Goal: Transaction & Acquisition: Purchase product/service

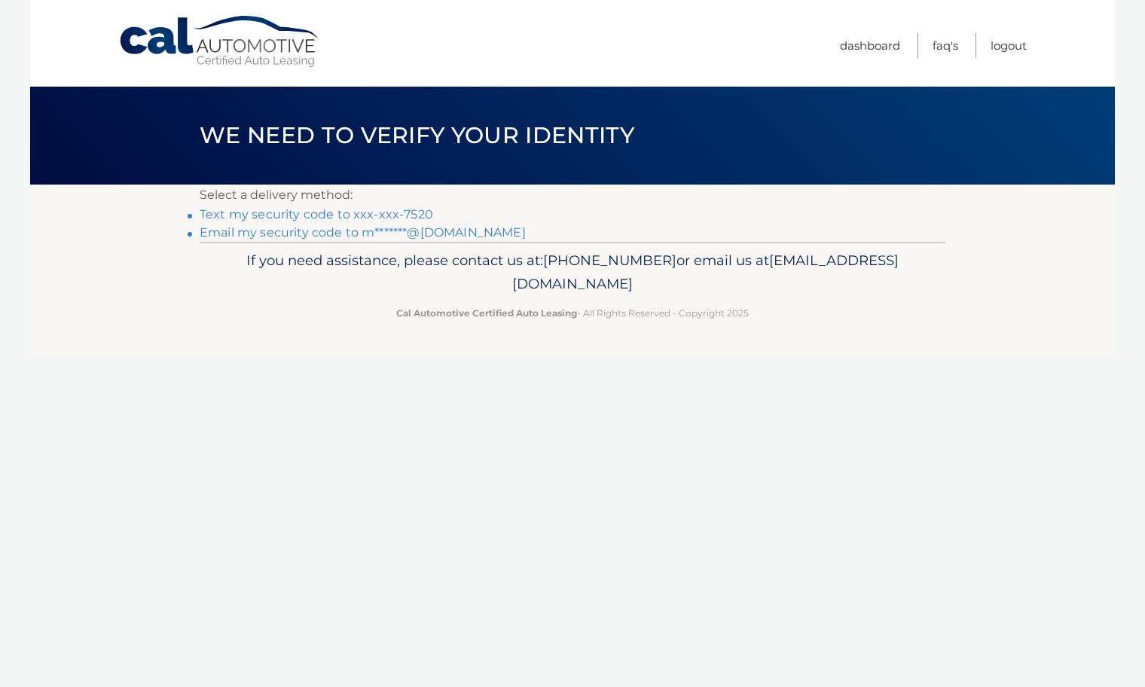
click at [344, 218] on link "Text my security code to xxx-xxx-7520" at bounding box center [316, 214] width 233 height 14
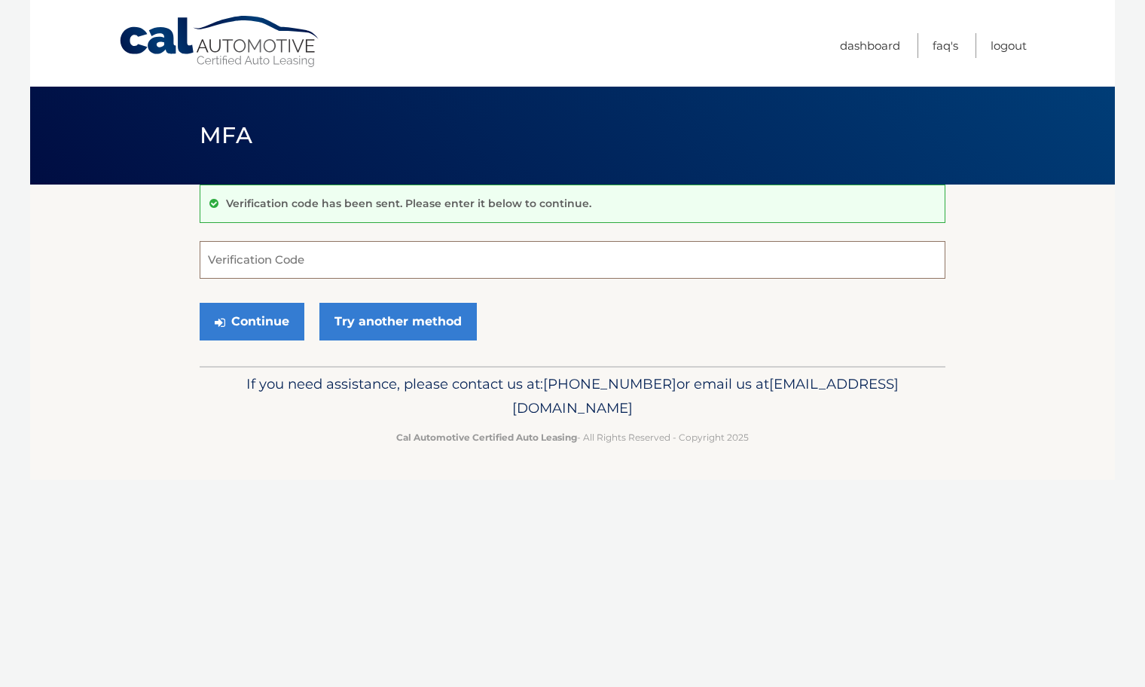
click at [346, 258] on input "Verification Code" at bounding box center [572, 260] width 745 height 38
type input "528574"
click at [278, 318] on button "Continue" at bounding box center [252, 322] width 105 height 38
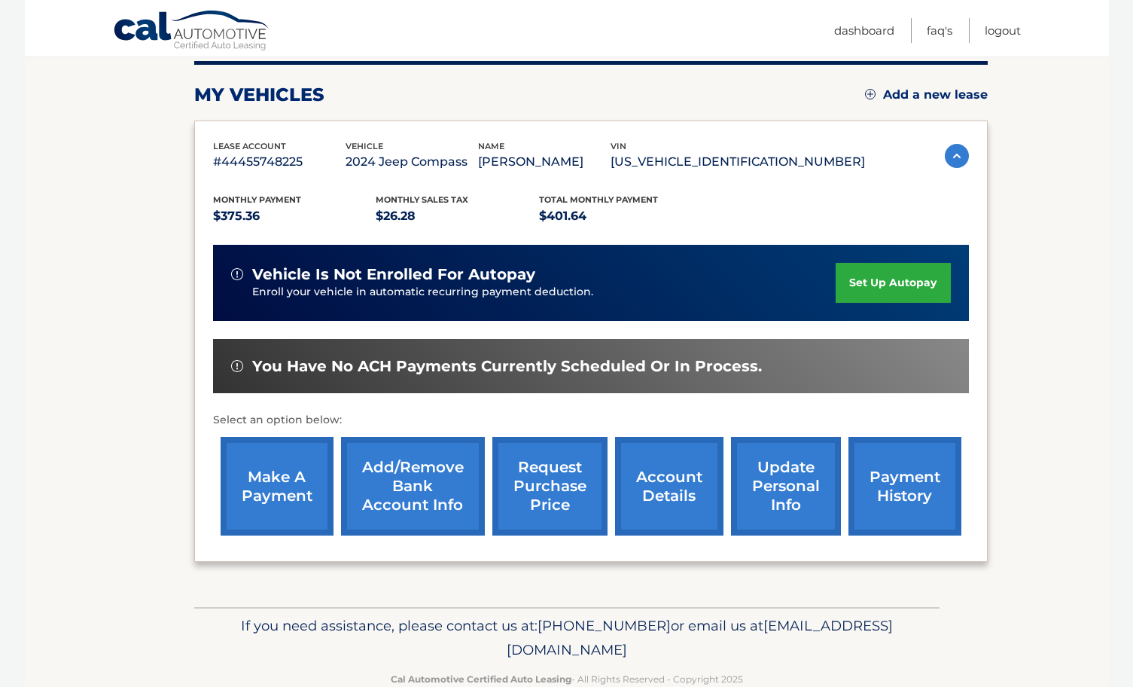
scroll to position [226, 0]
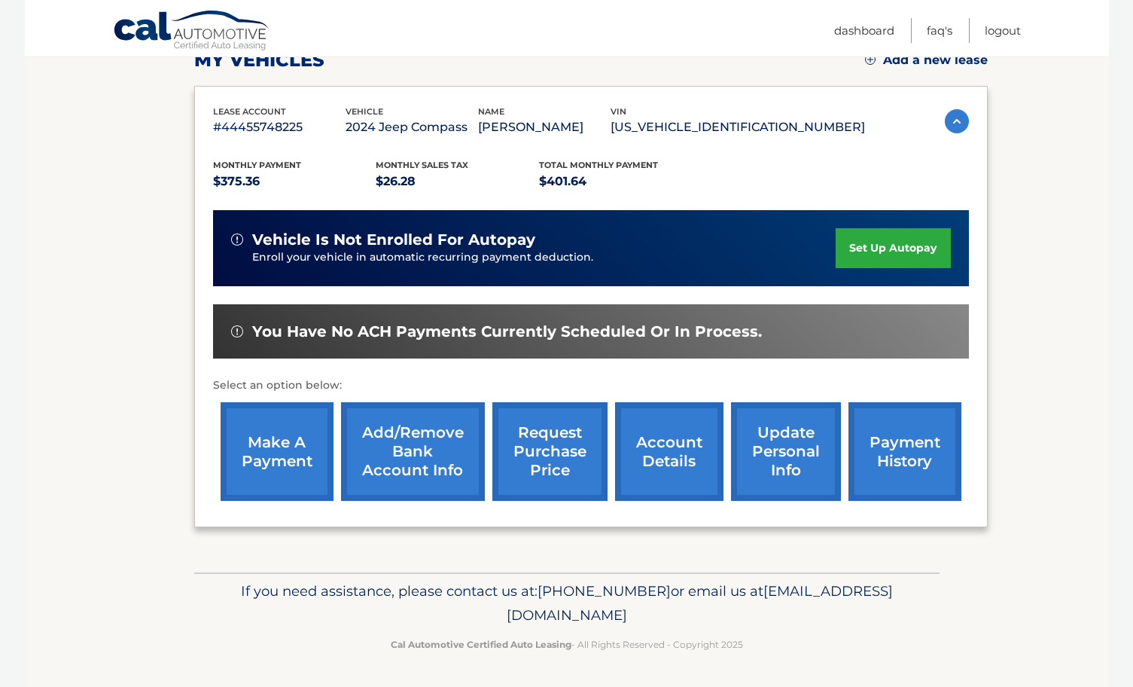
click at [291, 456] on link "make a payment" at bounding box center [277, 451] width 113 height 99
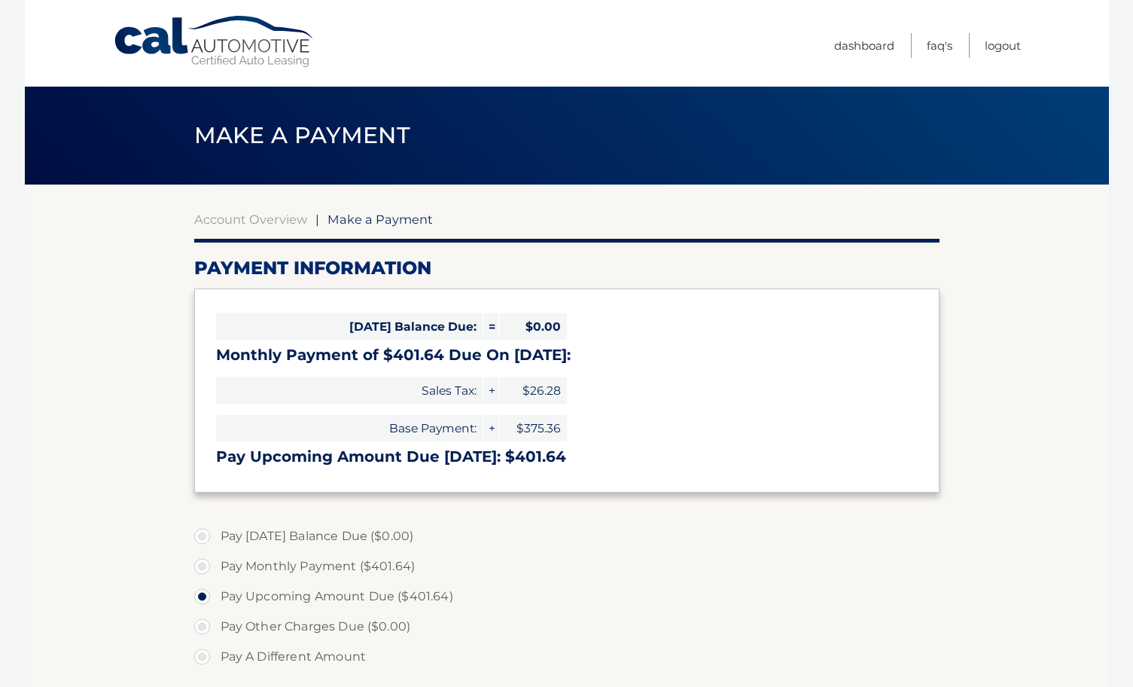
select select "MmM4NjE3YTMtNmQxMS00NTc3LWIzMzMtZDAyNDI1Nzg3ZTQ4"
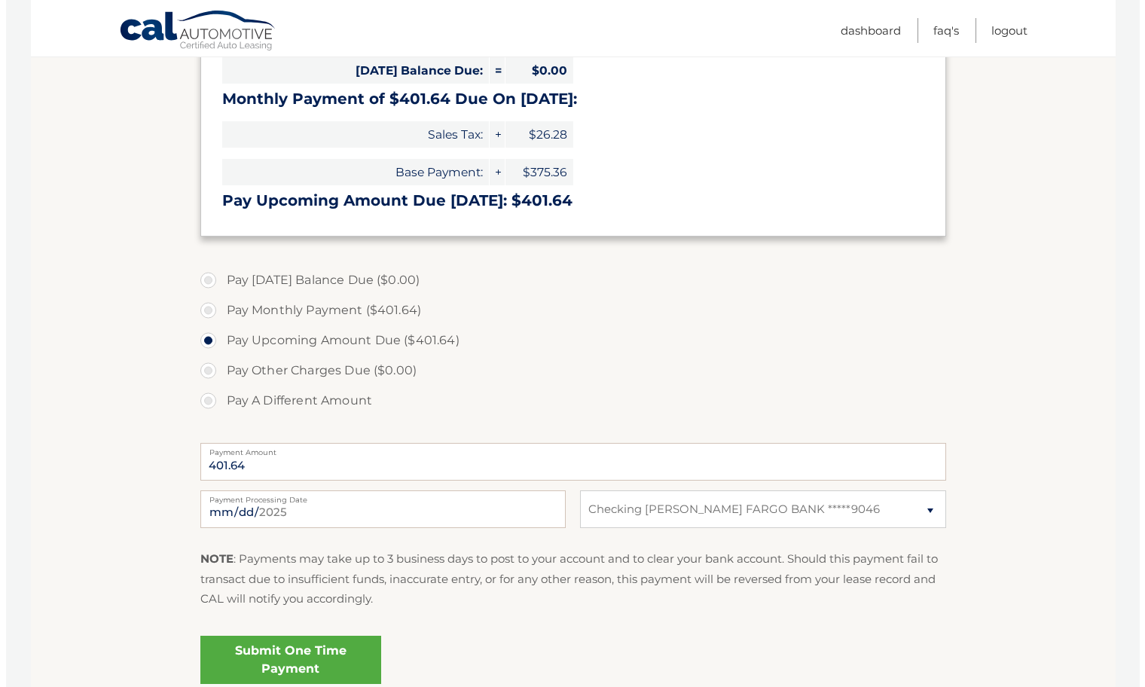
scroll to position [301, 0]
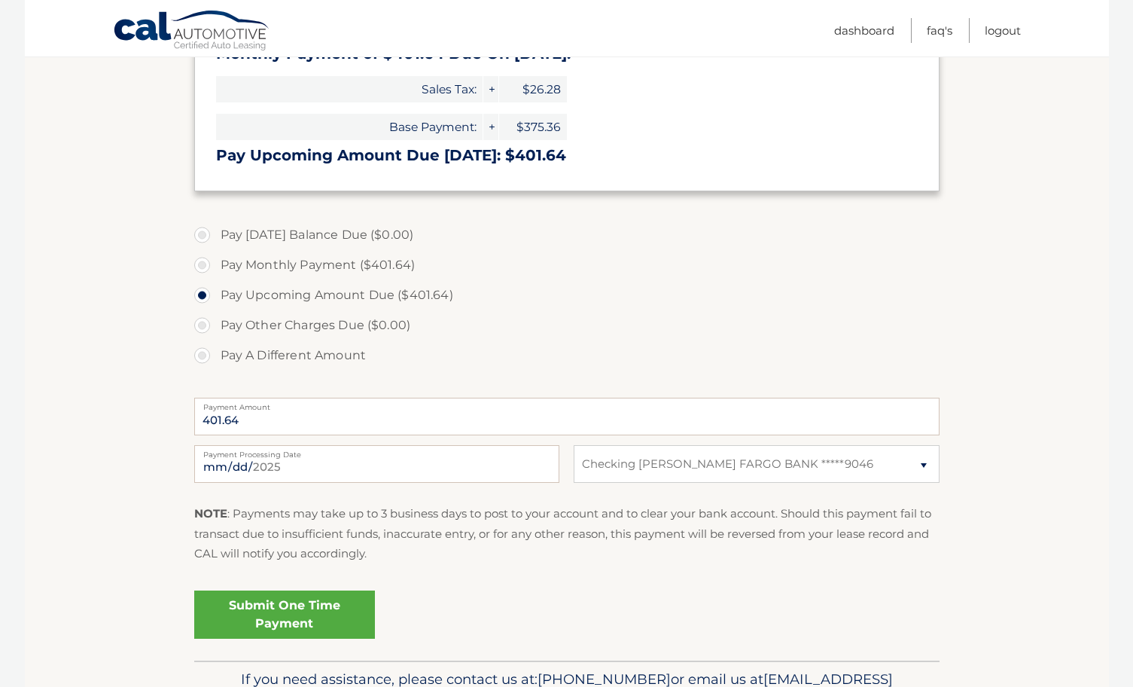
click at [312, 622] on link "Submit One Time Payment" at bounding box center [284, 614] width 181 height 48
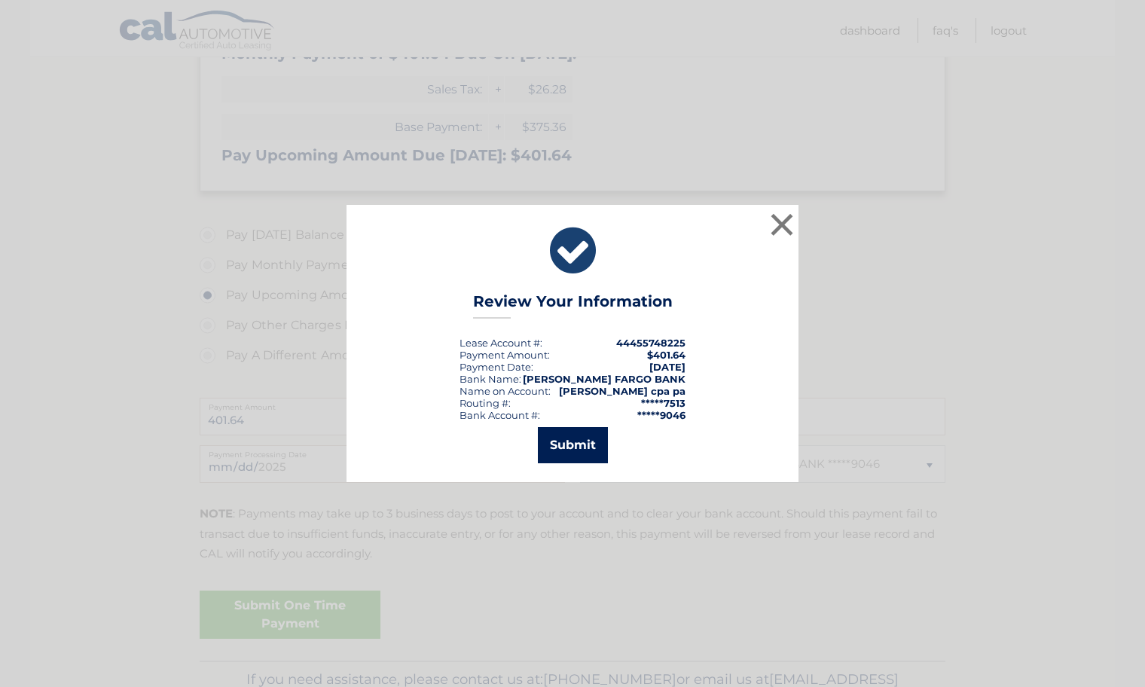
click at [573, 450] on button "Submit" at bounding box center [573, 445] width 70 height 36
click at [0, 0] on icon at bounding box center [0, 0] width 0 height 0
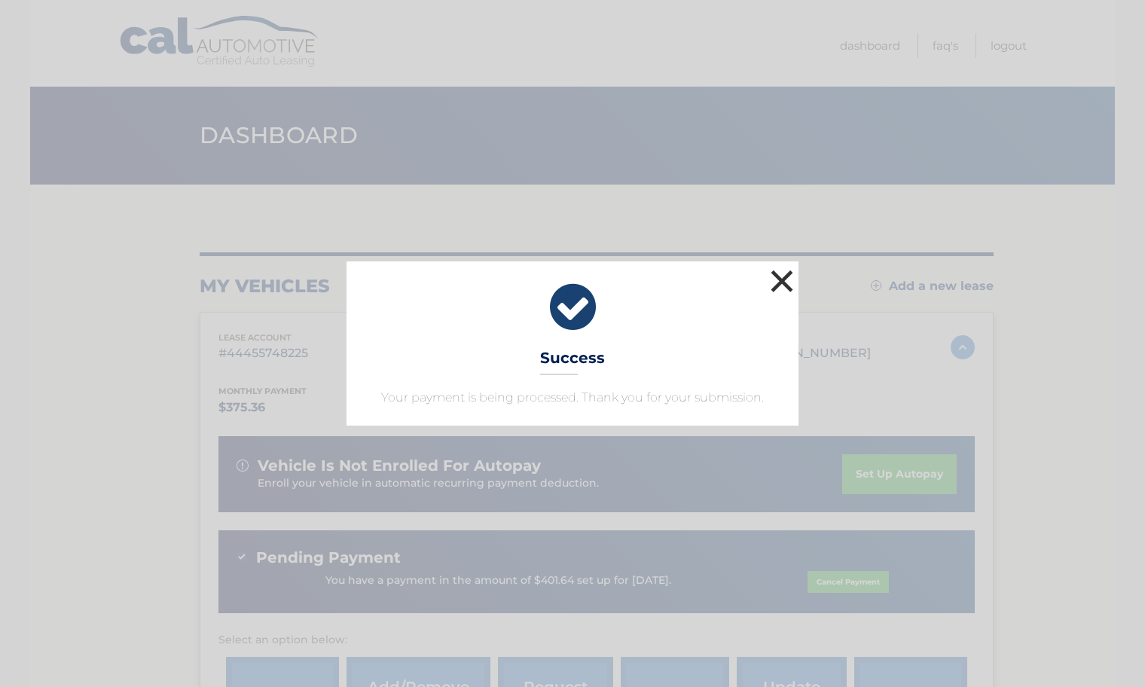
click at [780, 282] on button "×" at bounding box center [782, 281] width 30 height 30
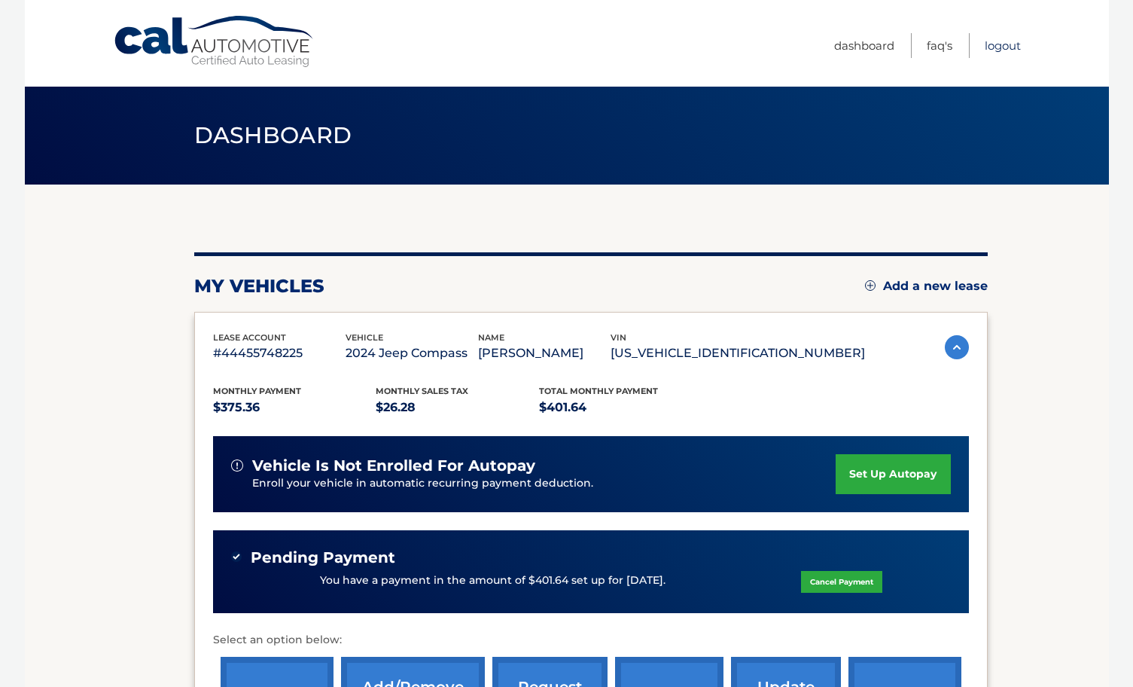
click at [998, 44] on link "Logout" at bounding box center [1003, 45] width 36 height 25
